Goal: Task Accomplishment & Management: Manage account settings

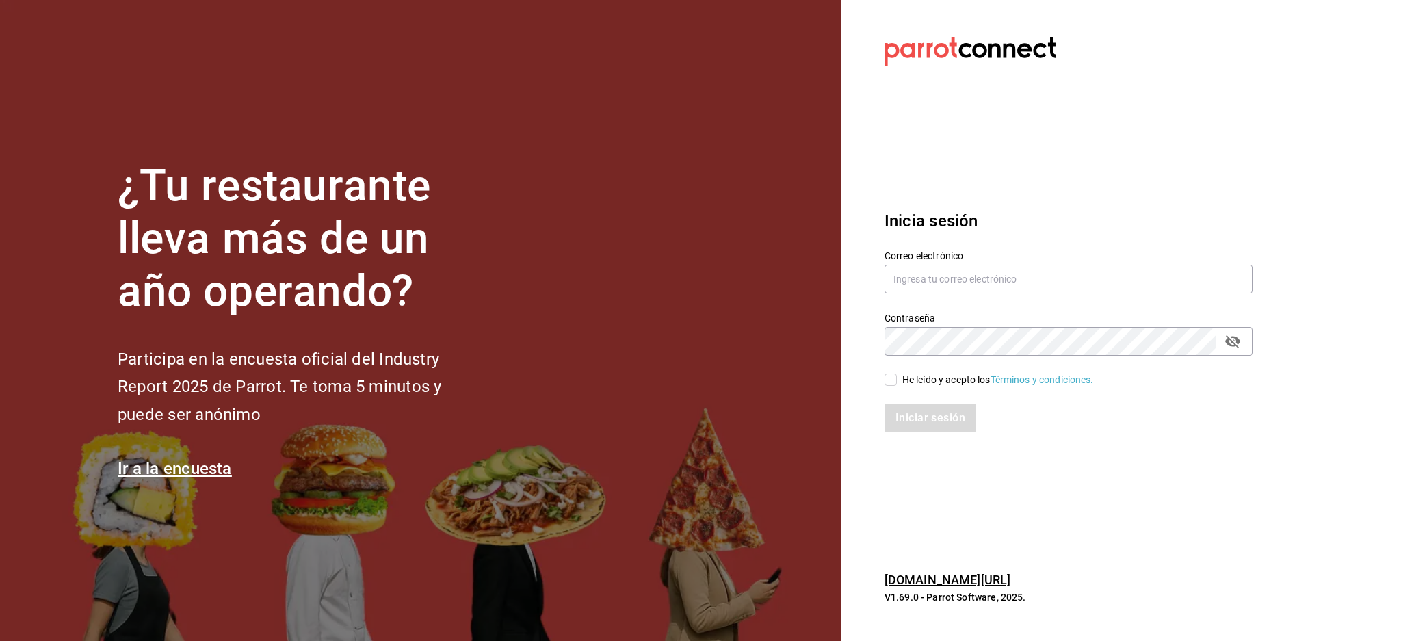
click at [1024, 263] on div "Correo electrónico" at bounding box center [1068, 273] width 368 height 46
click at [1014, 276] on input "text" at bounding box center [1068, 279] width 368 height 29
paste input "lacasademaggie@mty.com"
type input "lacasademaggie@mty.com"
click at [935, 382] on div "He leído y acepto los Términos y condiciones." at bounding box center [998, 380] width 192 height 14
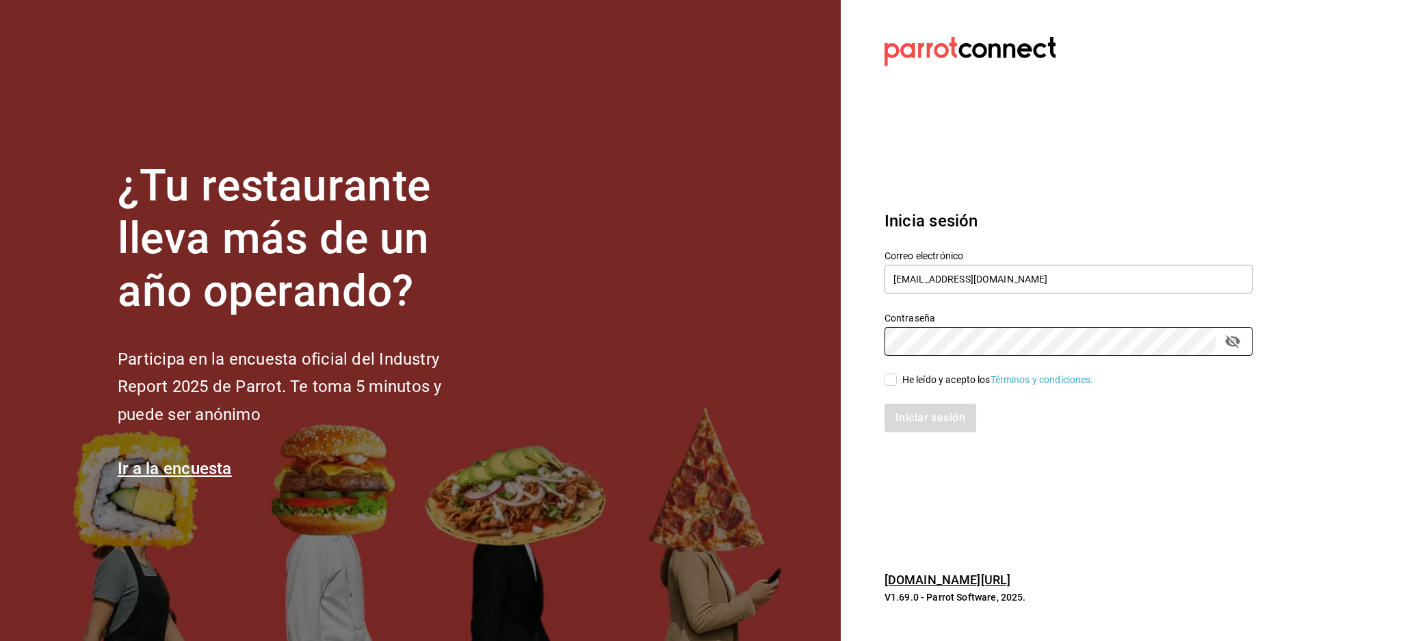
click at [897, 382] on input "He leído y acepto los Términos y condiciones." at bounding box center [890, 379] width 12 height 12
checkbox input "true"
click at [928, 417] on button "Iniciar sesión" at bounding box center [930, 418] width 93 height 29
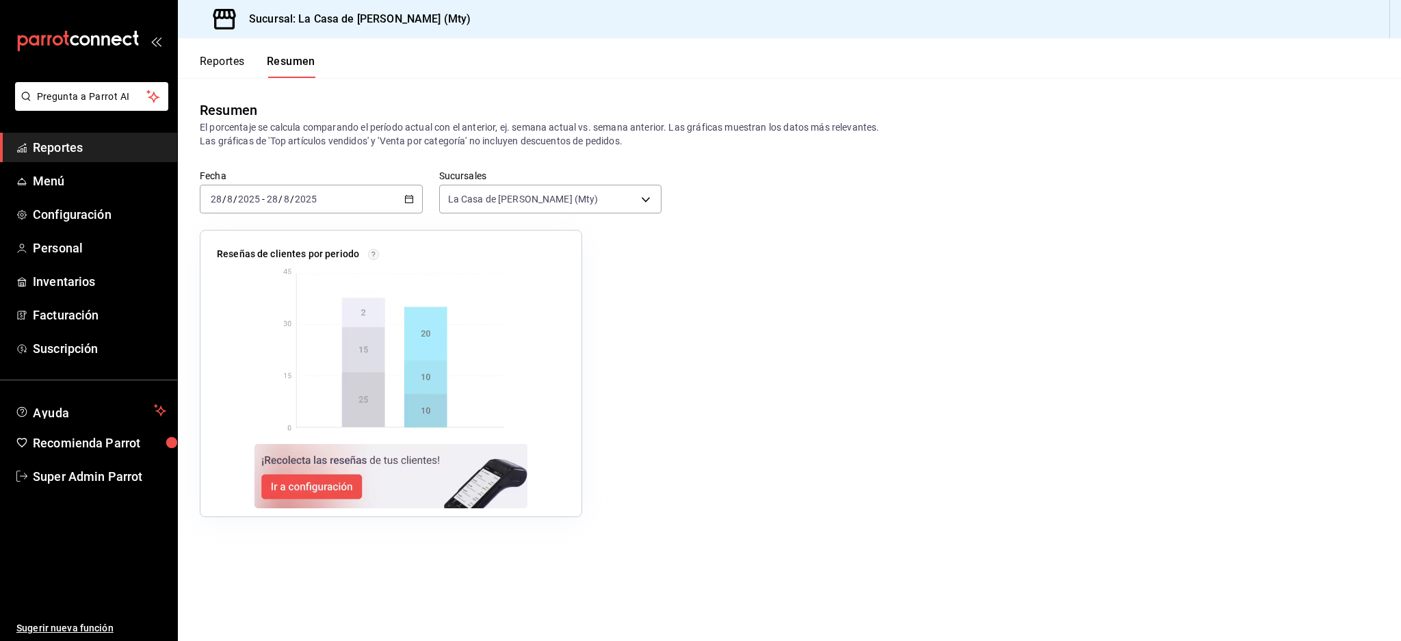
click at [88, 159] on link "Reportes" at bounding box center [88, 147] width 177 height 29
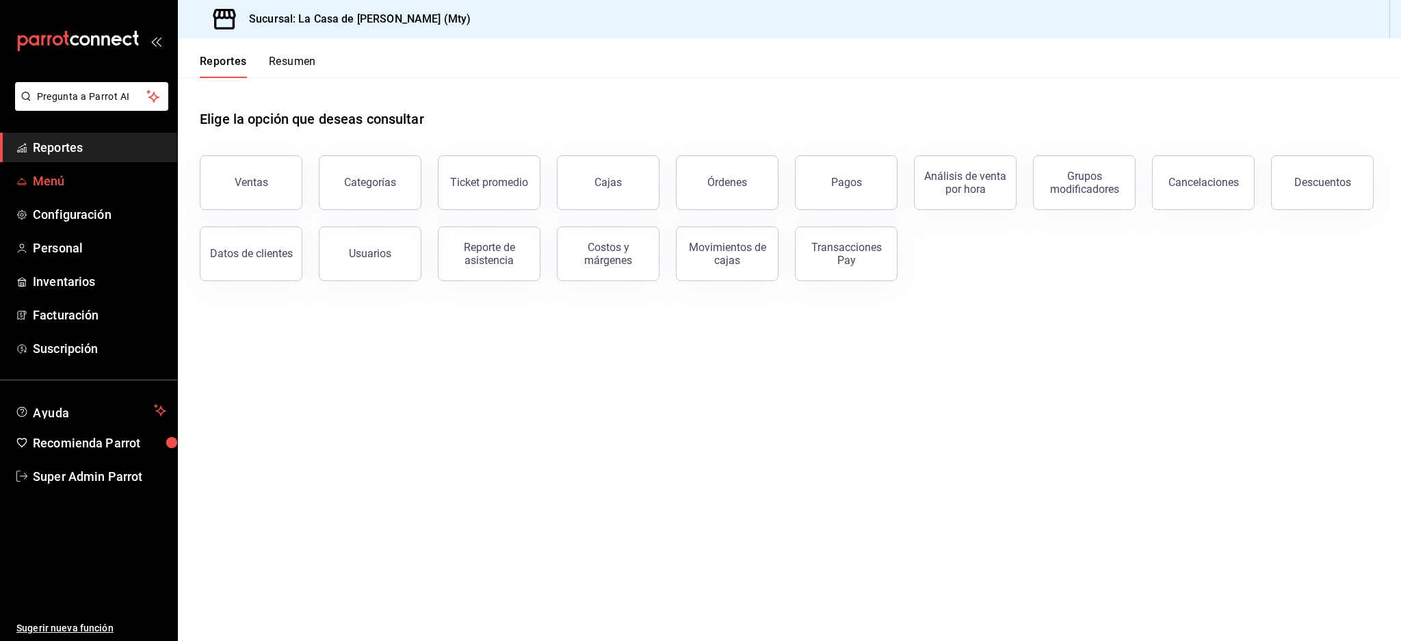
click at [73, 193] on link "Menú" at bounding box center [88, 180] width 177 height 29
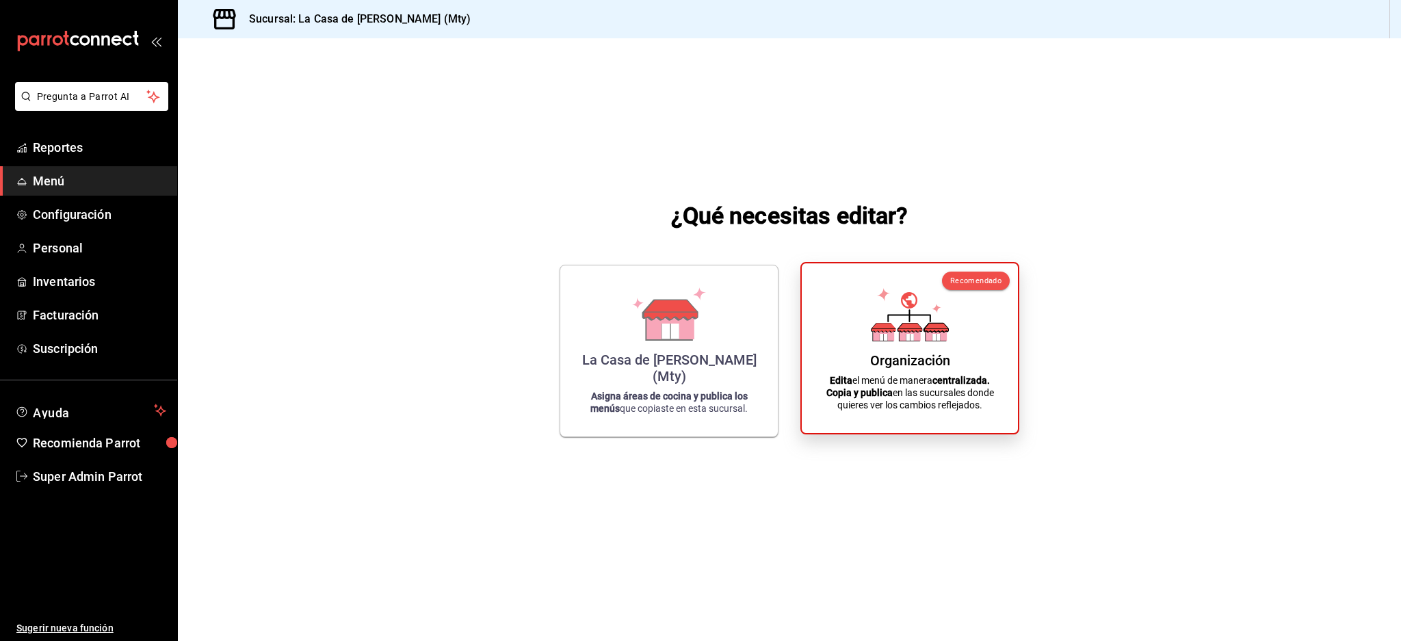
click at [834, 399] on p "Edita el menú de manera centralizada. Copia y publica en las sucursales donde q…" at bounding box center [909, 392] width 183 height 37
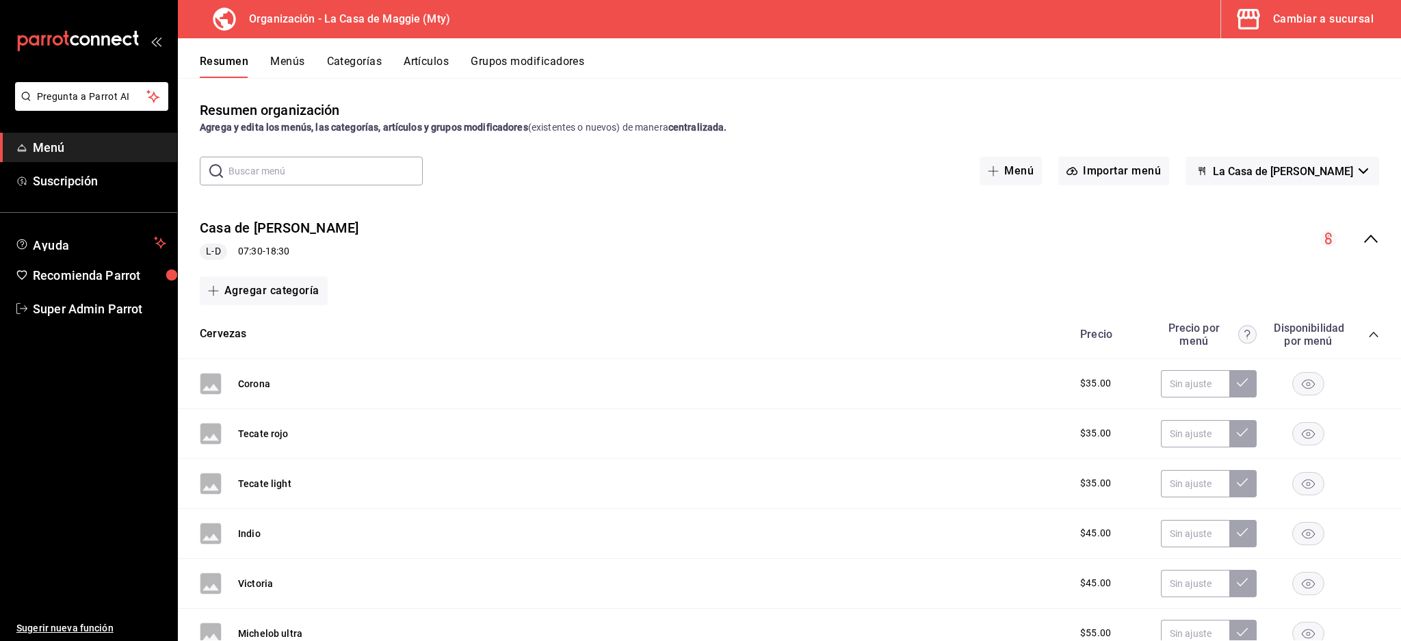
click at [1363, 236] on icon "collapse-menu-row" at bounding box center [1371, 239] width 16 height 16
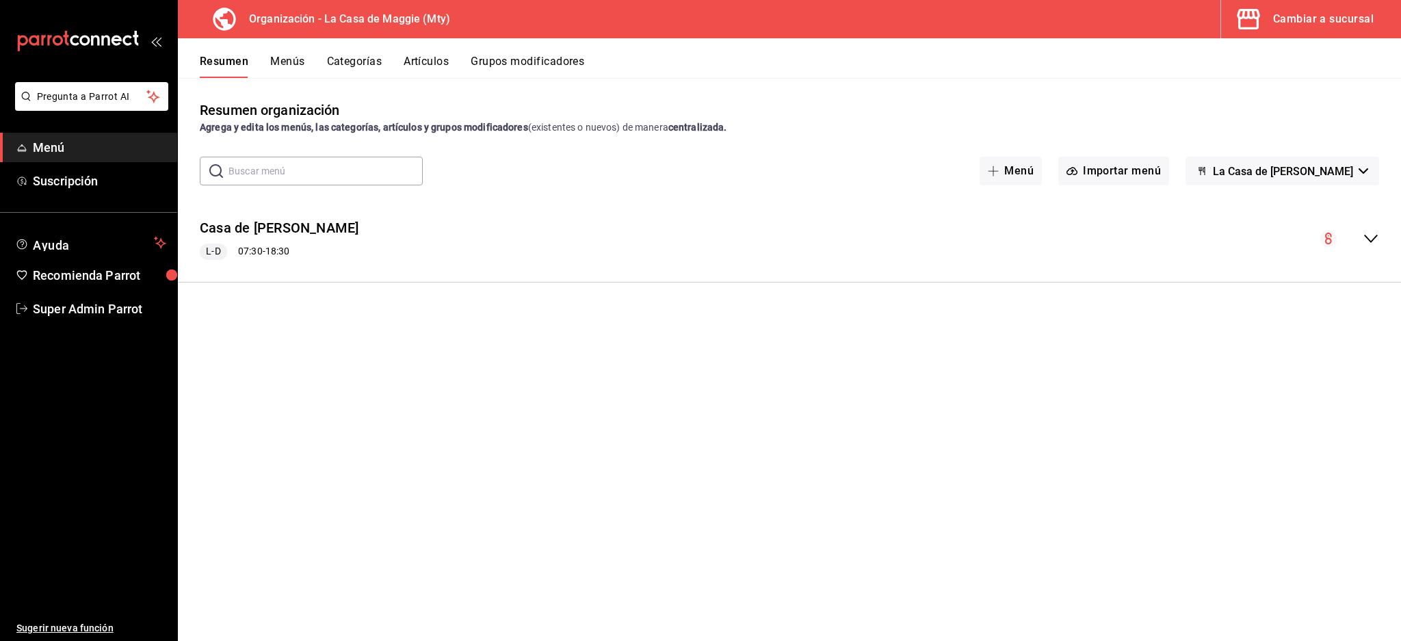
click at [1357, 236] on div "collapse-menu-row" at bounding box center [1349, 239] width 59 height 16
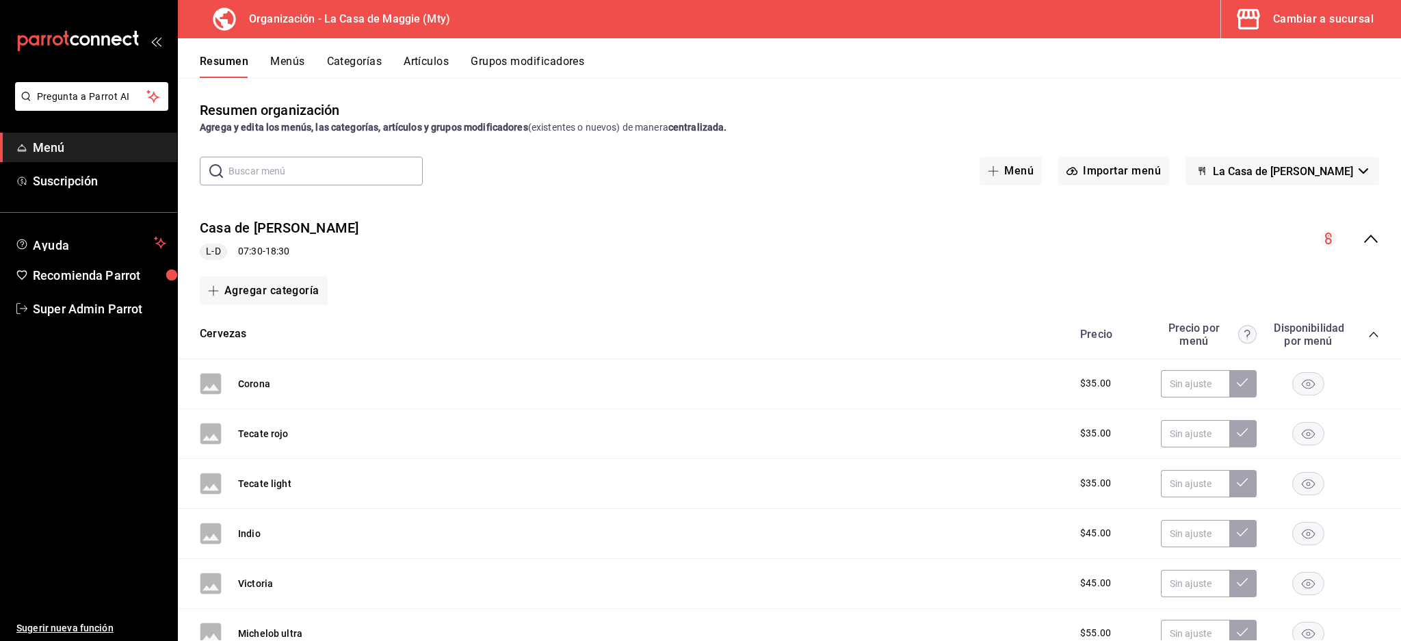
click at [1368, 333] on icon "collapse-category-row" at bounding box center [1373, 334] width 11 height 11
click at [1368, 384] on icon "collapse-category-row" at bounding box center [1373, 383] width 11 height 11
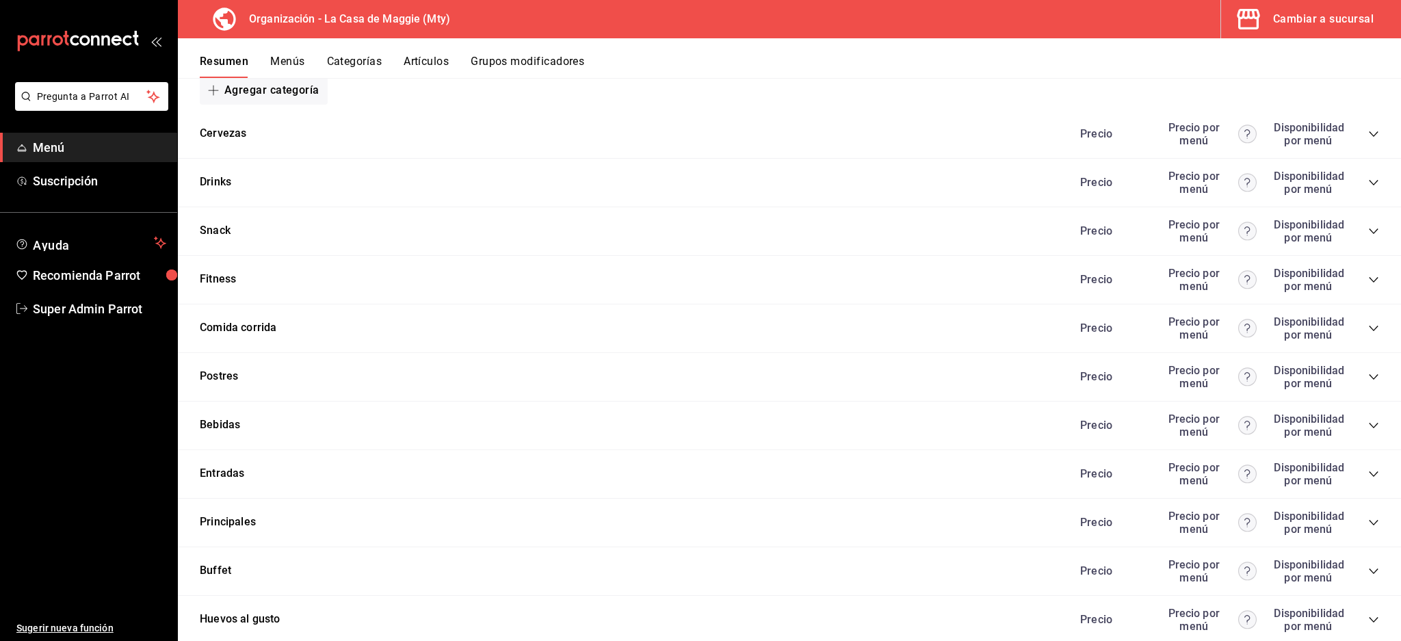
scroll to position [344, 0]
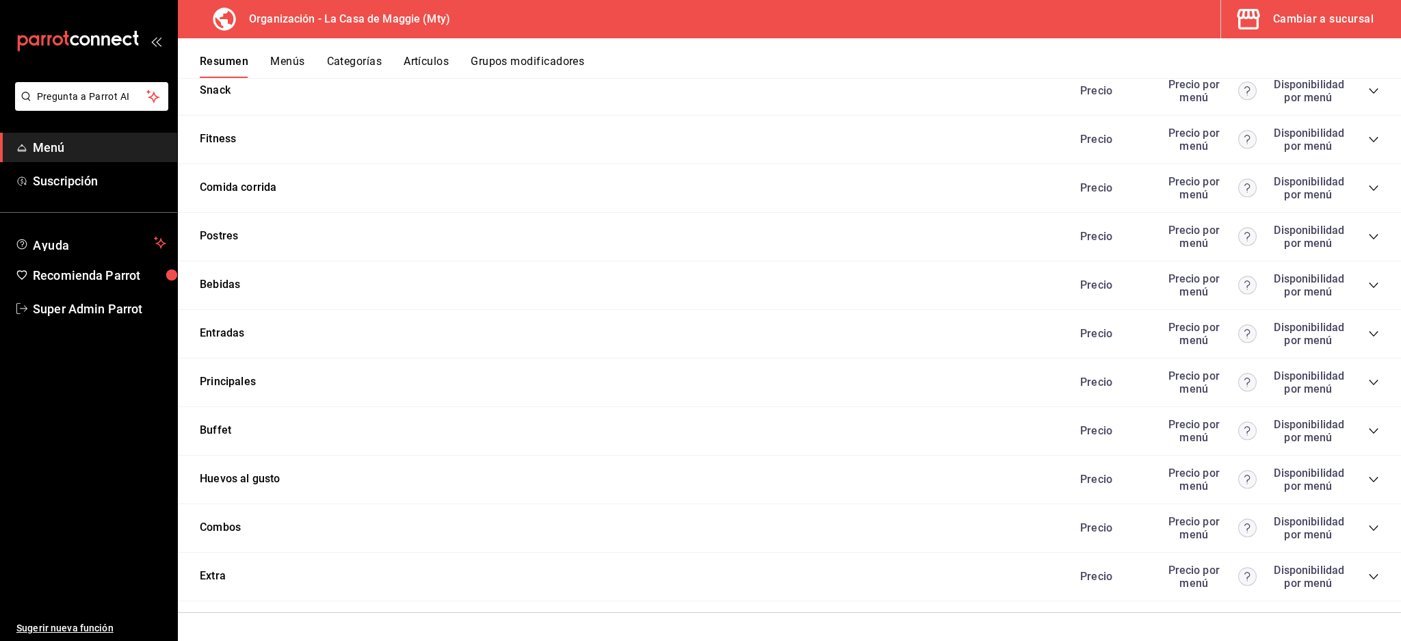
click at [1368, 524] on icon "collapse-category-row" at bounding box center [1373, 528] width 11 height 11
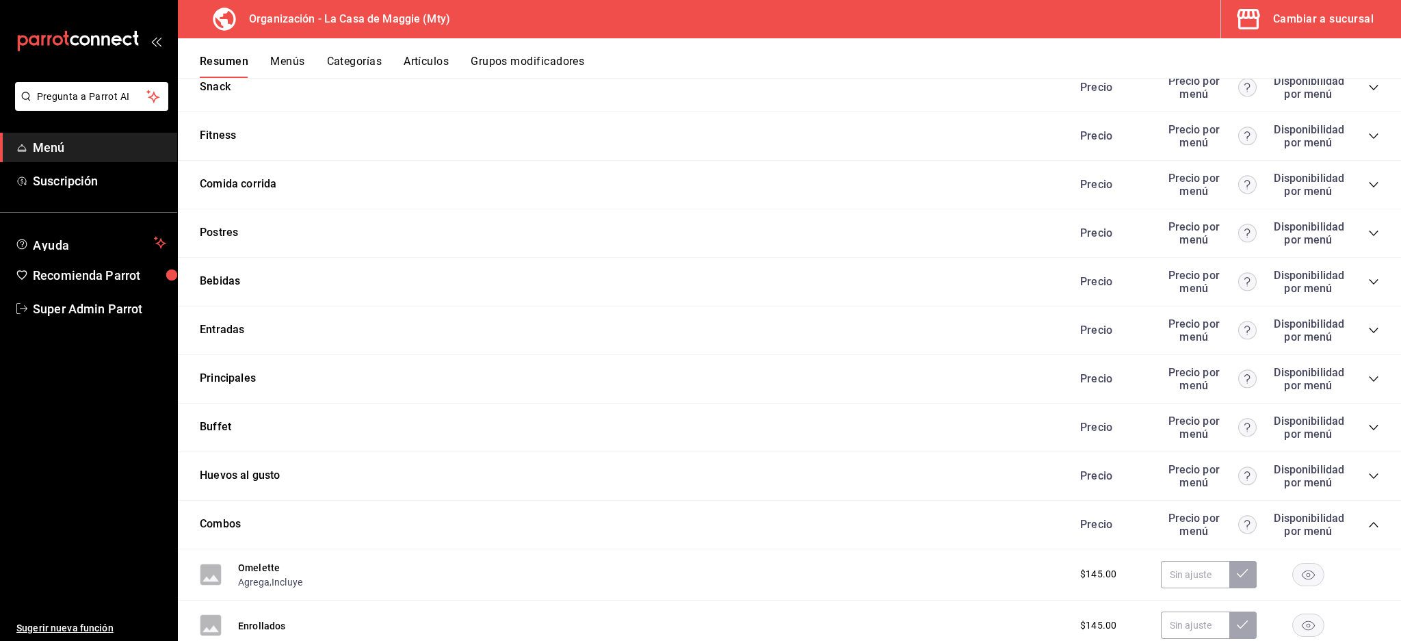
click at [1368, 524] on icon "collapse-category-row" at bounding box center [1373, 524] width 11 height 11
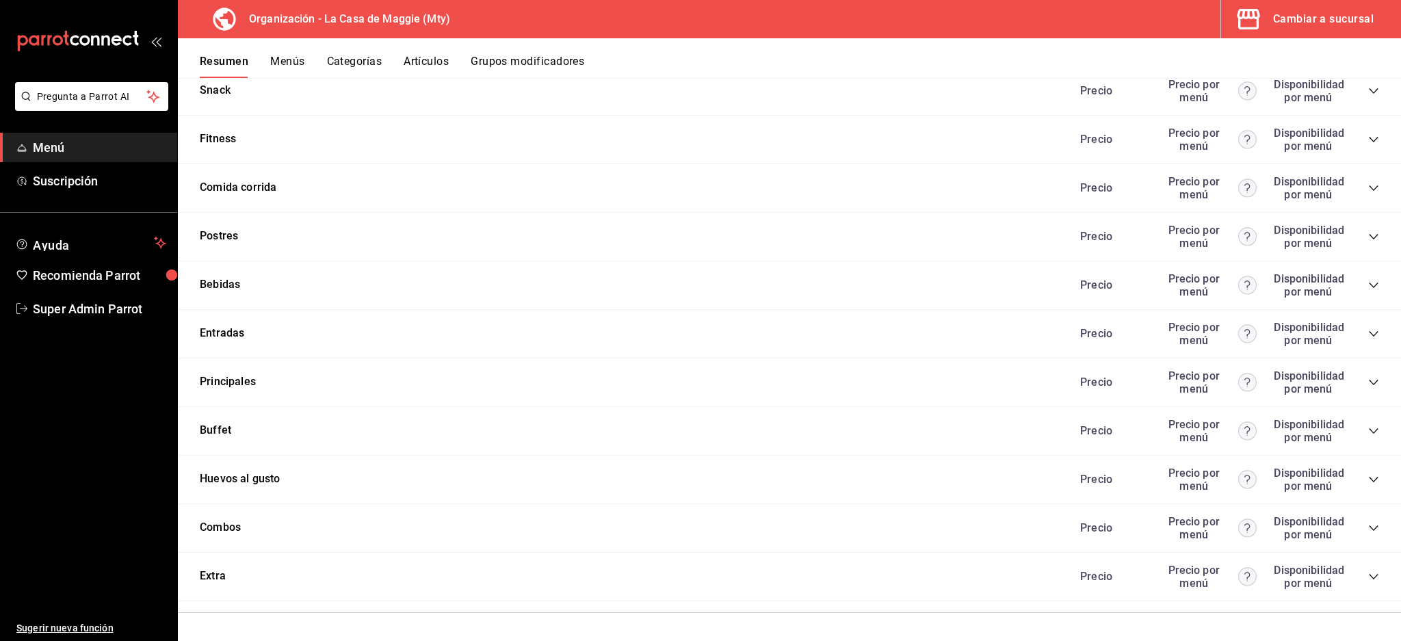
click at [1298, 18] on div "Cambiar a sucursal" at bounding box center [1323, 19] width 101 height 19
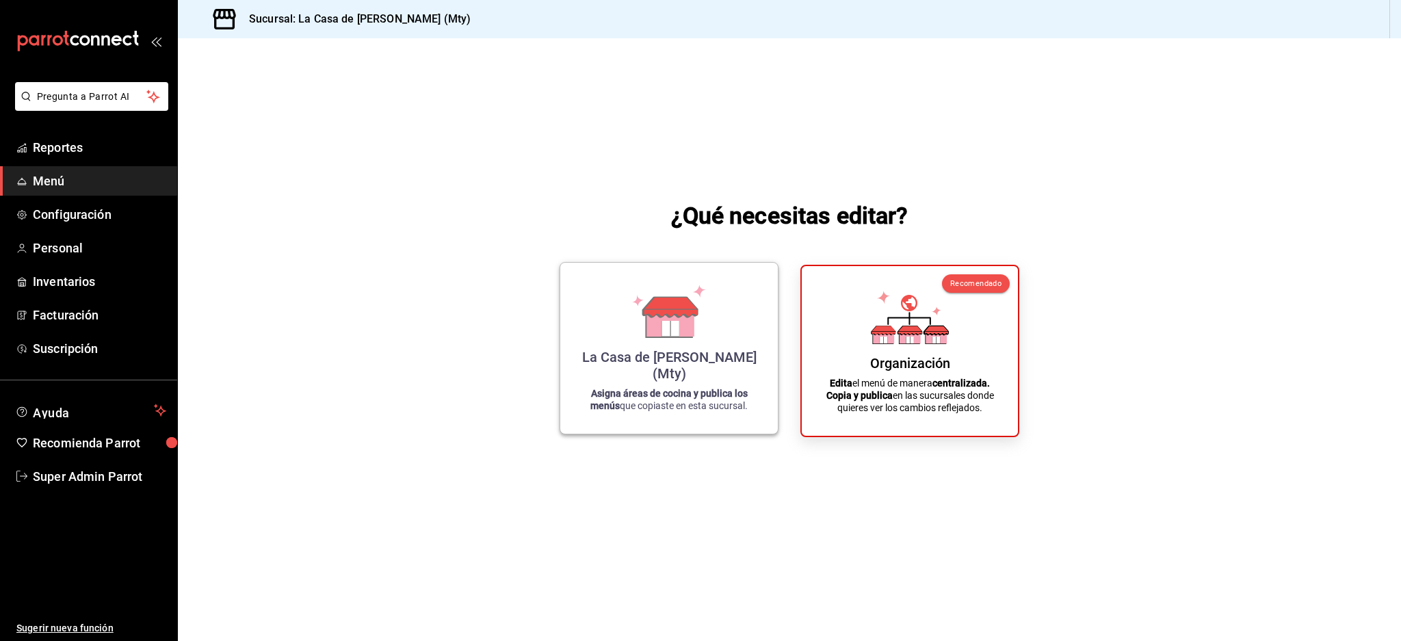
click at [654, 360] on div "La Casa de [PERSON_NAME] (Mty) Asigna áreas de cocina y publica los menús que c…" at bounding box center [669, 348] width 185 height 149
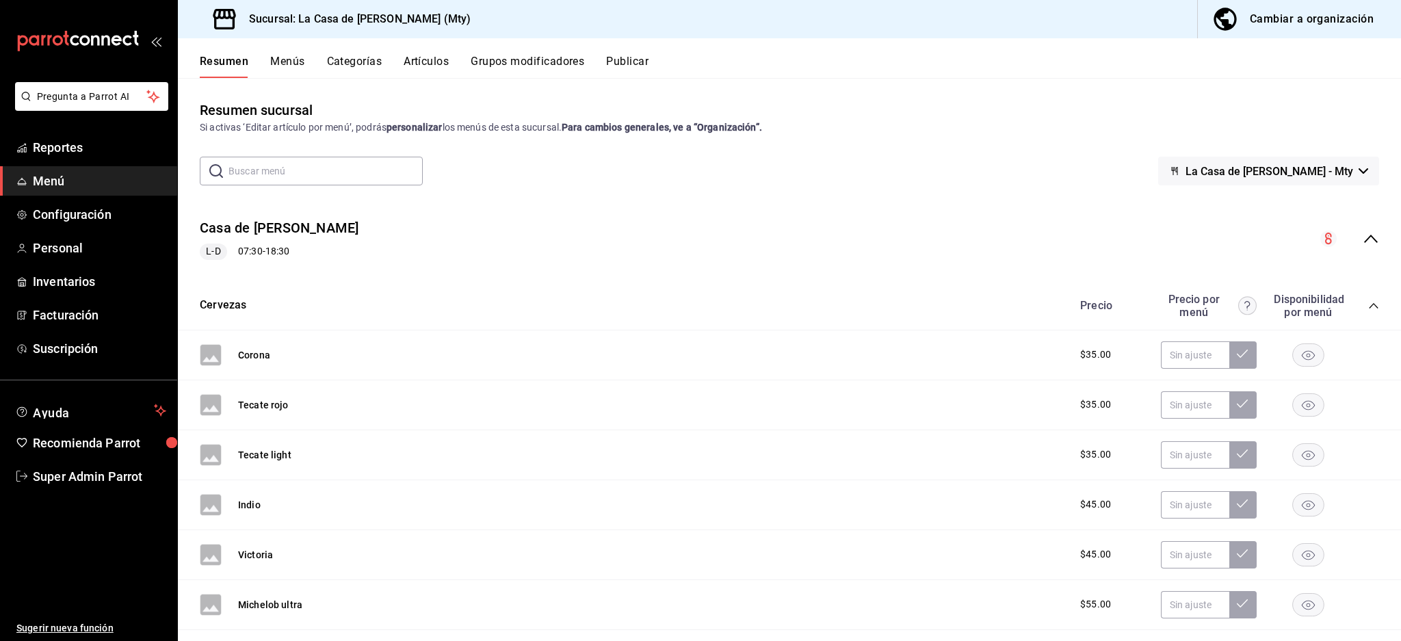
click at [1335, 31] on button "Cambiar a organización" at bounding box center [1294, 19] width 192 height 38
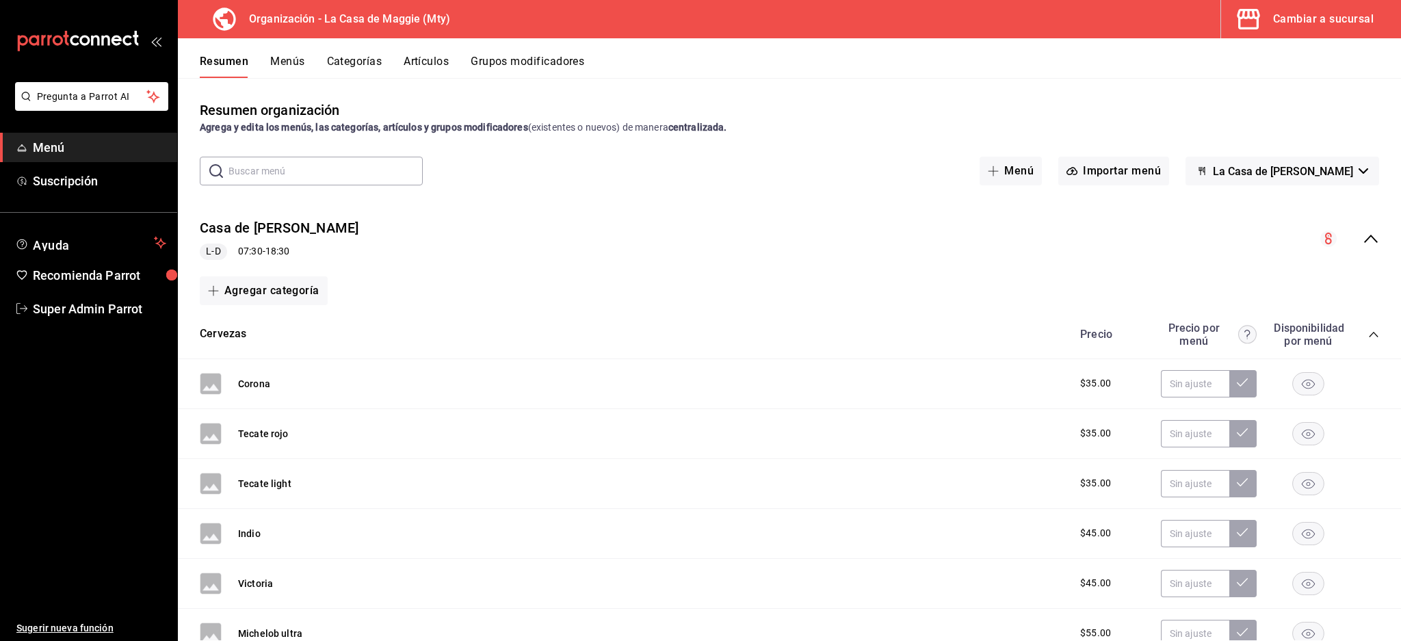
click at [1328, 18] on div "Cambiar a sucursal" at bounding box center [1323, 19] width 101 height 19
